Goal: Transaction & Acquisition: Purchase product/service

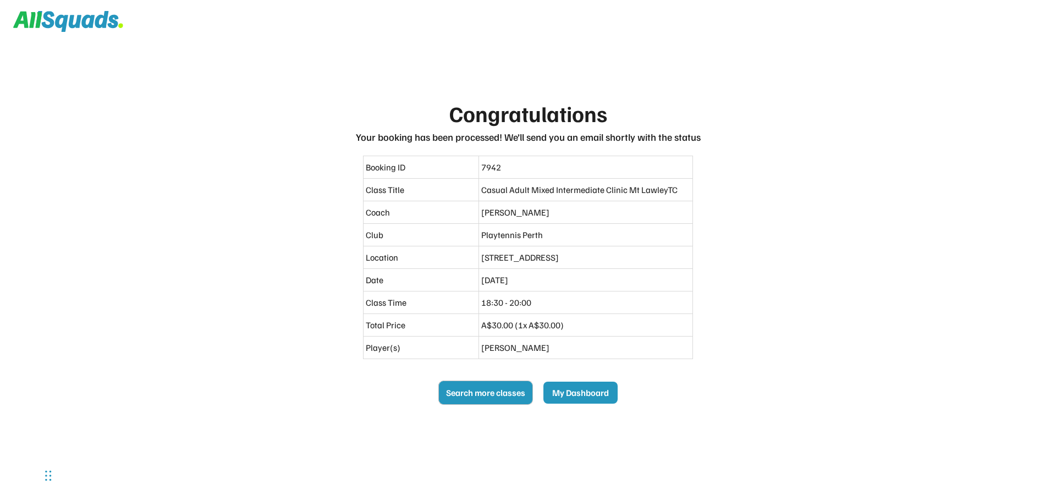
click at [486, 388] on button "Search more classes" at bounding box center [485, 392] width 93 height 23
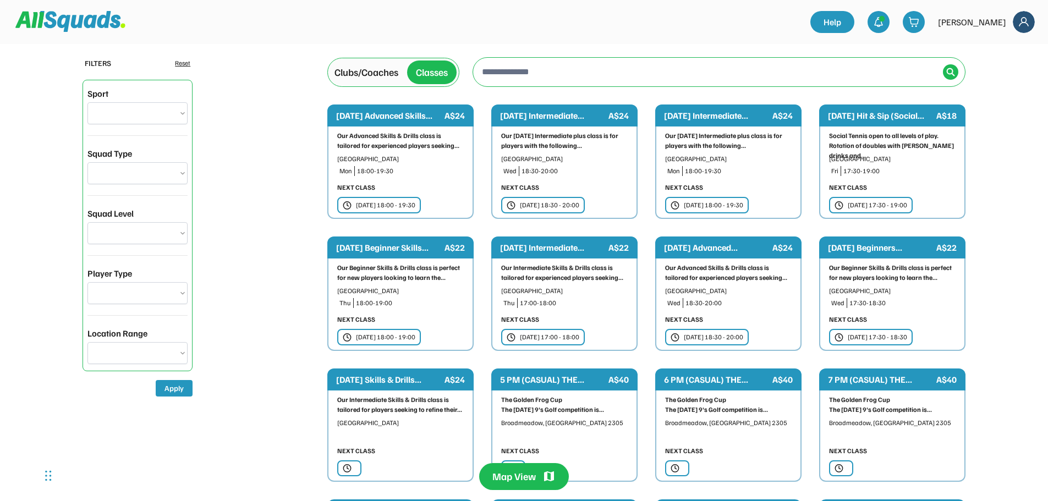
click at [524, 73] on input "input" at bounding box center [709, 71] width 459 height 22
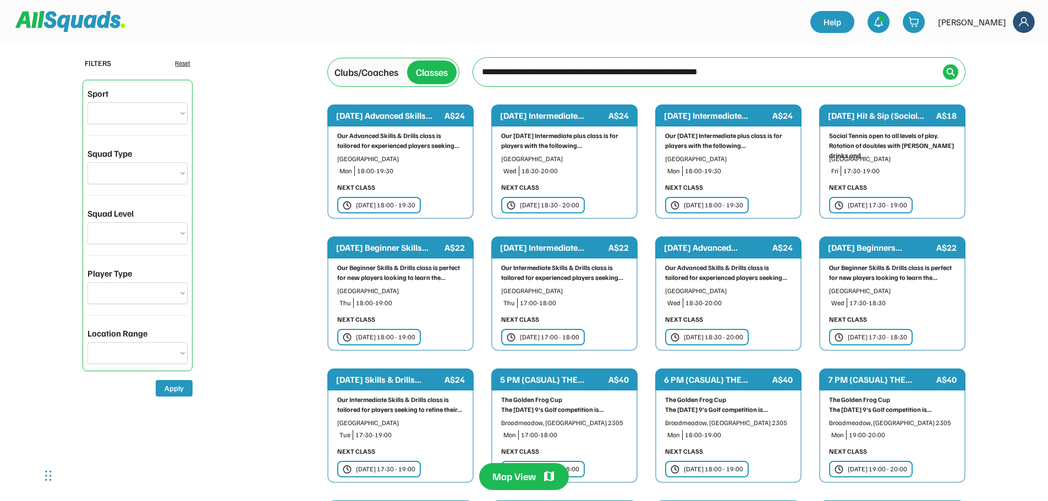
type input "**********"
click at [948, 72] on img at bounding box center [950, 72] width 9 height 9
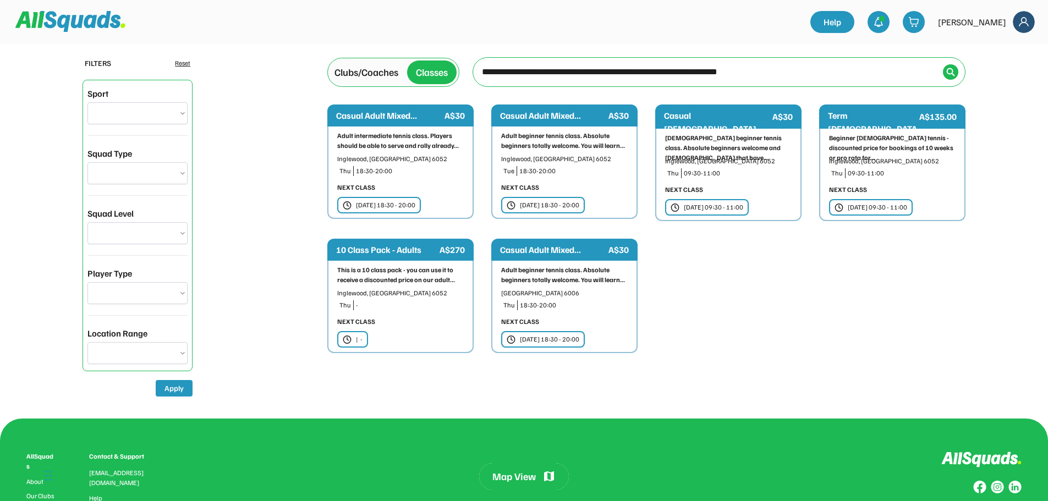
click at [381, 284] on div "This is a 10 class pack - you can use it to receive a discounted price on our a…" at bounding box center [400, 287] width 126 height 45
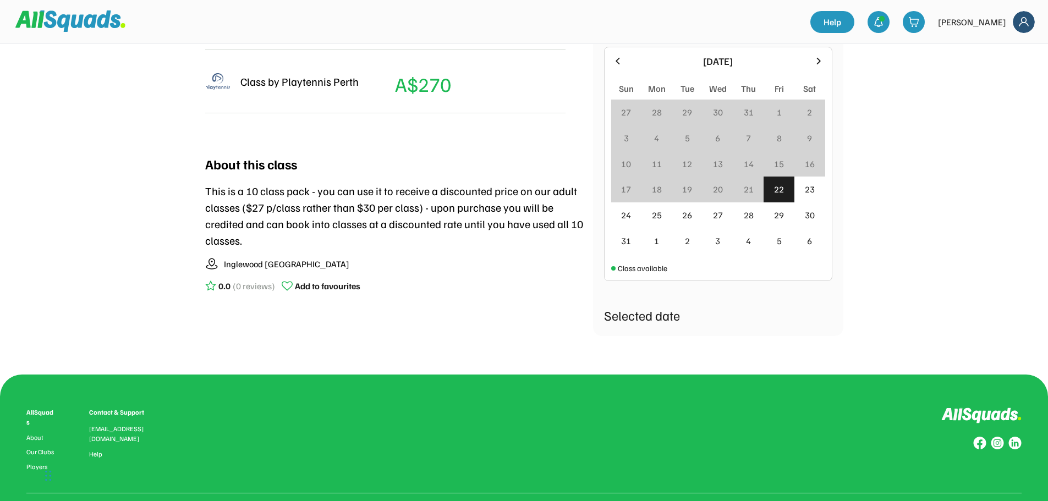
scroll to position [275, 0]
